Goal: Task Accomplishment & Management: Manage account settings

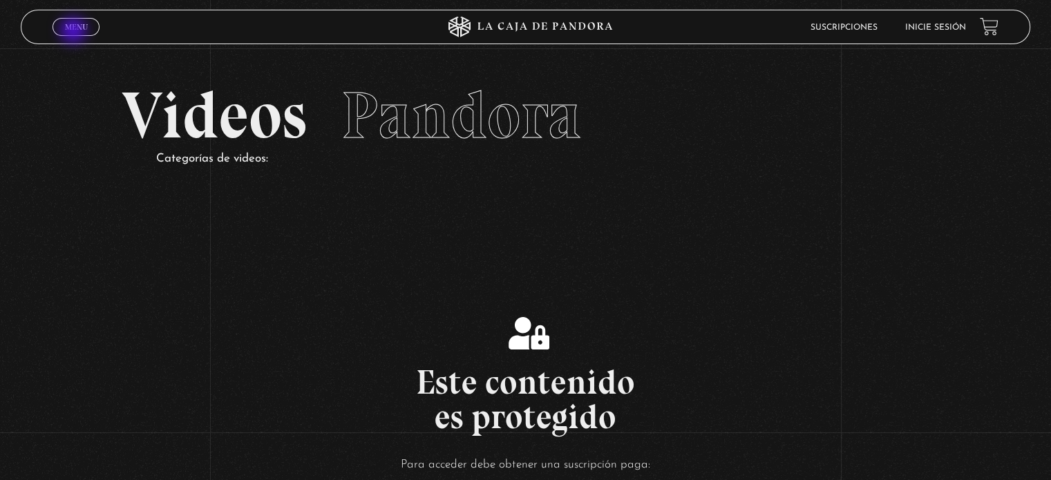
click at [75, 32] on link "Menu Cerrar" at bounding box center [76, 27] width 47 height 18
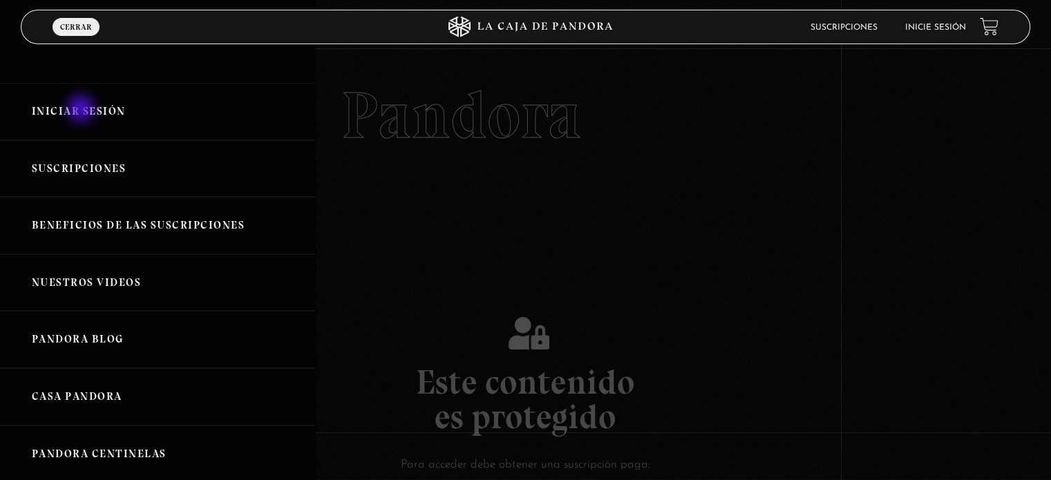
click at [80, 107] on link "Iniciar Sesión" at bounding box center [157, 111] width 315 height 57
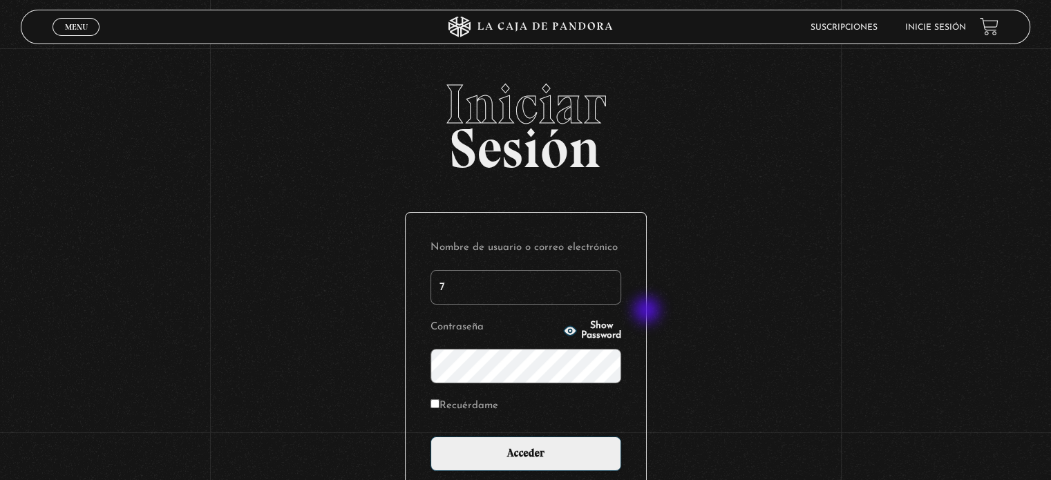
type input "77chavarria@gmail.com"
click at [581, 328] on span "Show Password" at bounding box center [601, 330] width 40 height 19
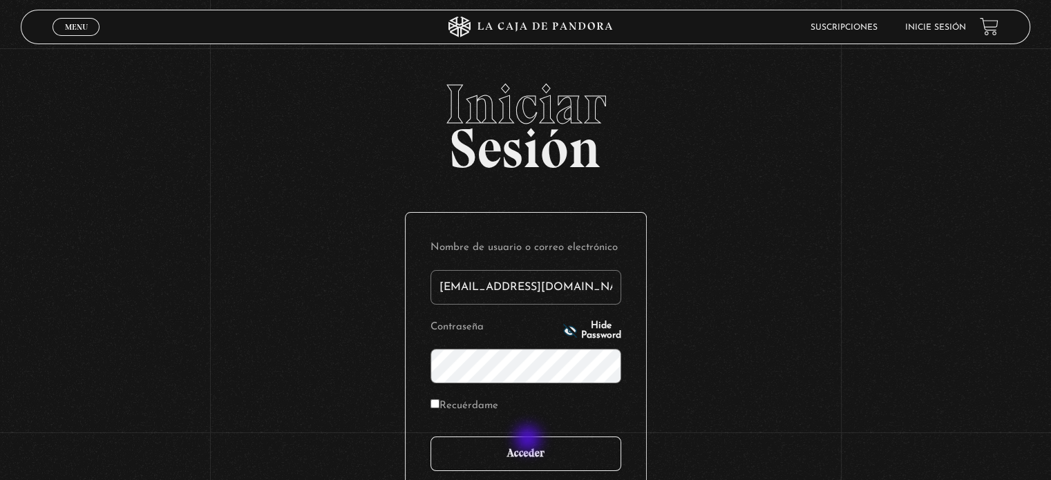
click at [524, 456] on input "Acceder" at bounding box center [525, 454] width 191 height 35
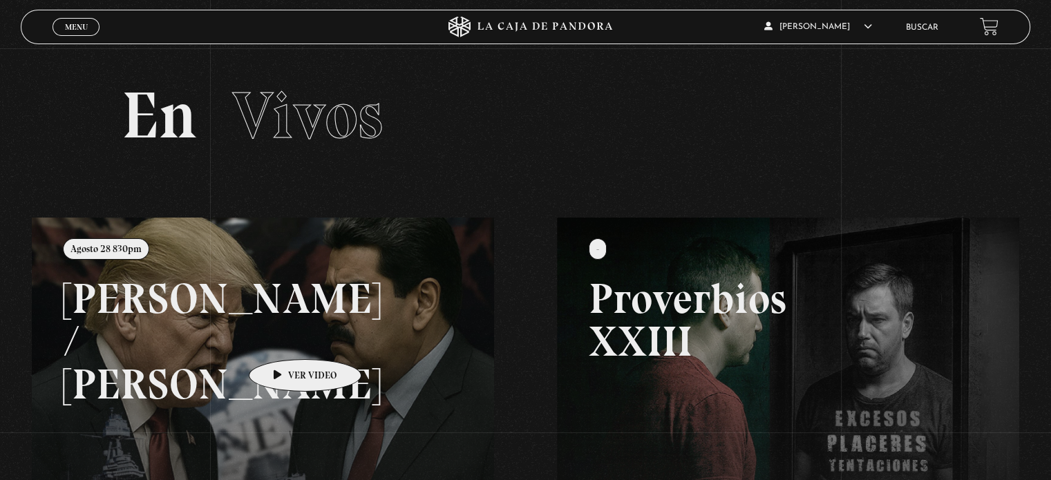
click at [287, 339] on link at bounding box center [557, 458] width 1051 height 480
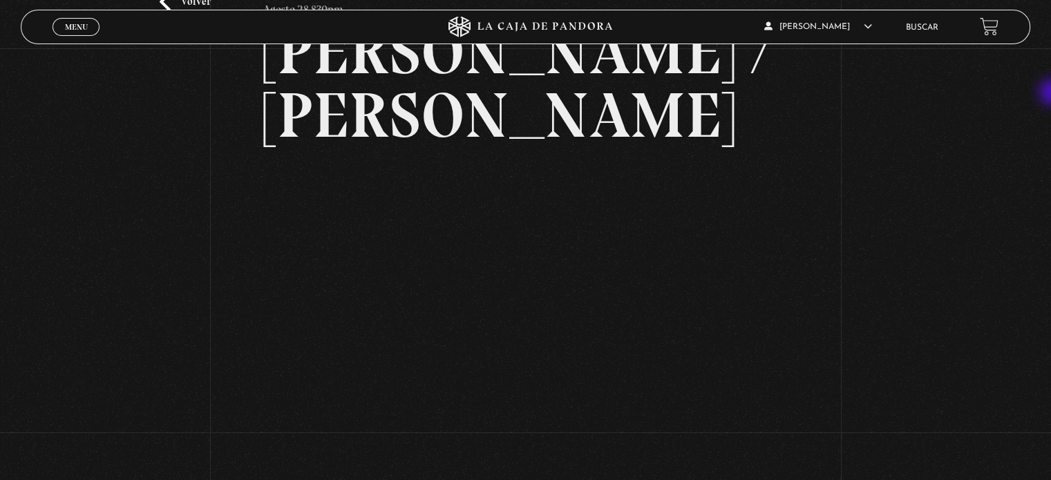
scroll to position [44, 0]
